Goal: Find contact information: Find contact information

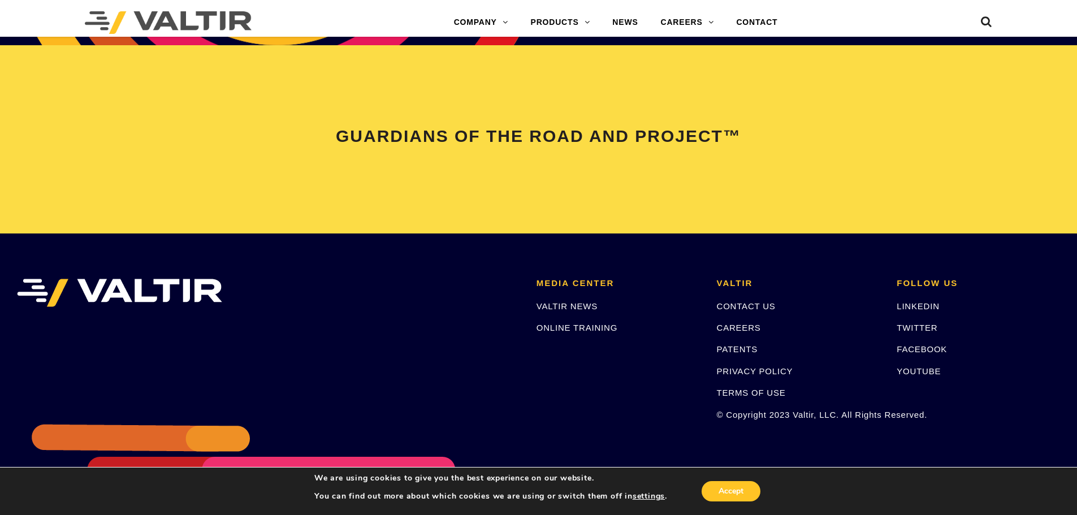
scroll to position [2375, 0]
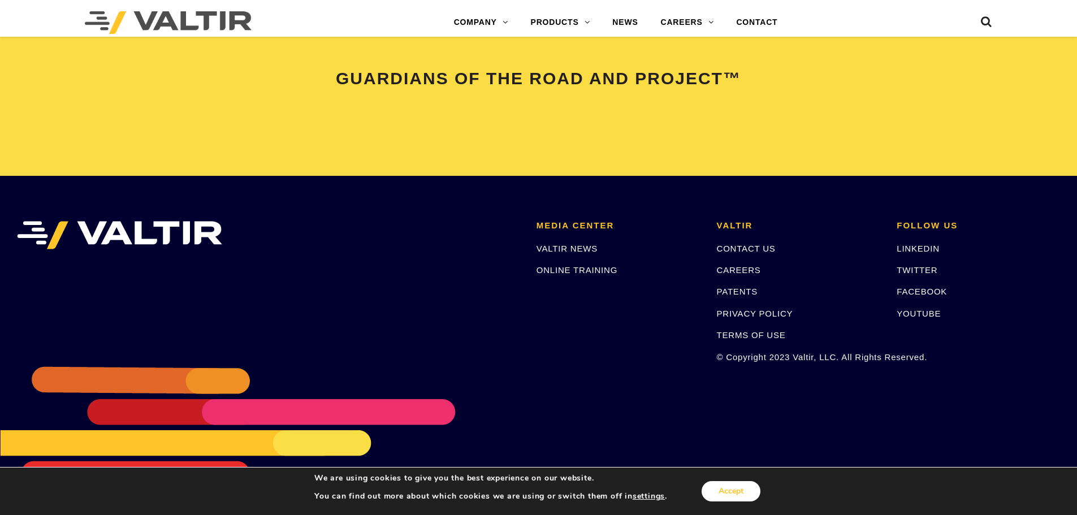
click at [736, 489] on button "Accept" at bounding box center [731, 491] width 59 height 20
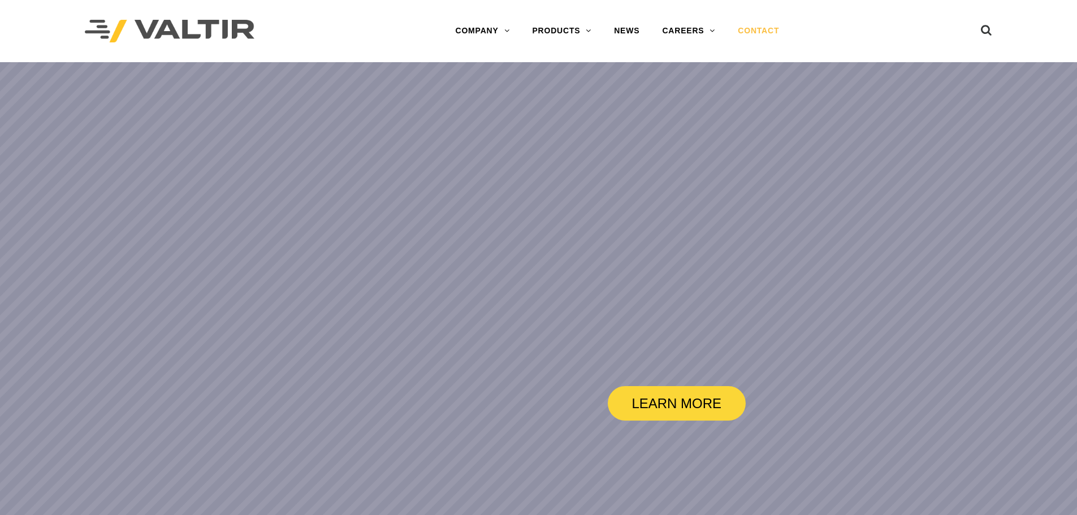
click at [772, 29] on link "CONTACT" at bounding box center [759, 31] width 64 height 23
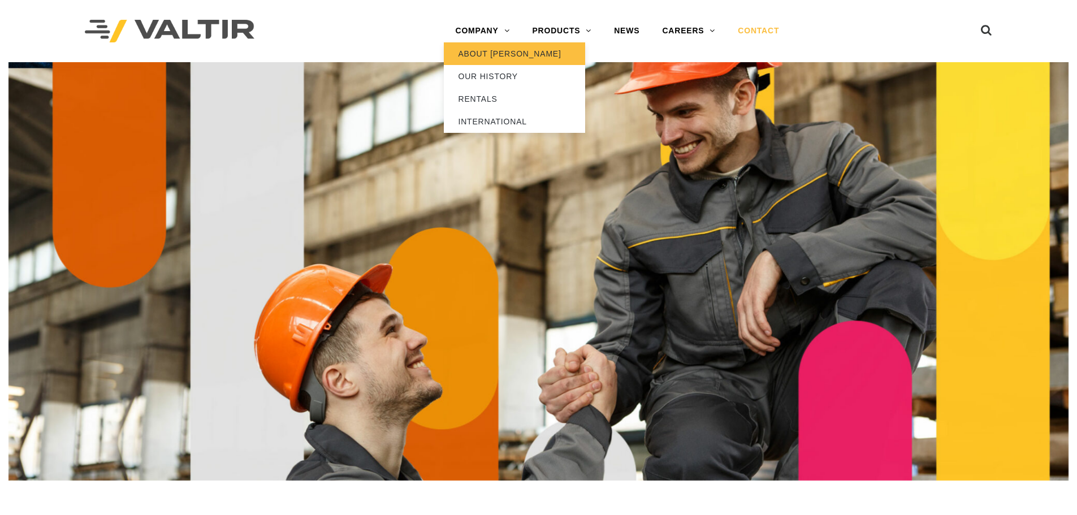
click at [499, 50] on link "ABOUT [PERSON_NAME]" at bounding box center [514, 53] width 141 height 23
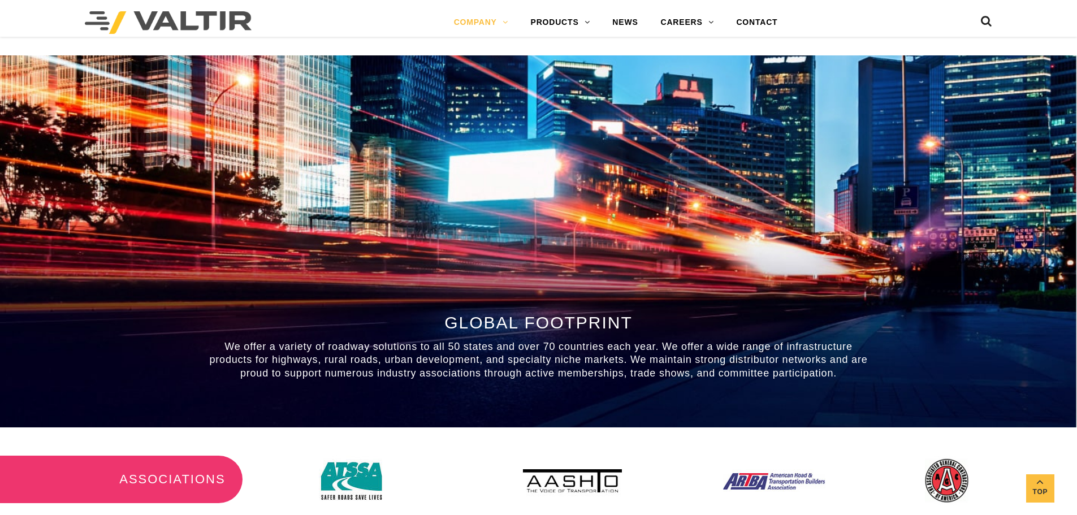
scroll to position [921, 0]
